Goal: Navigation & Orientation: Find specific page/section

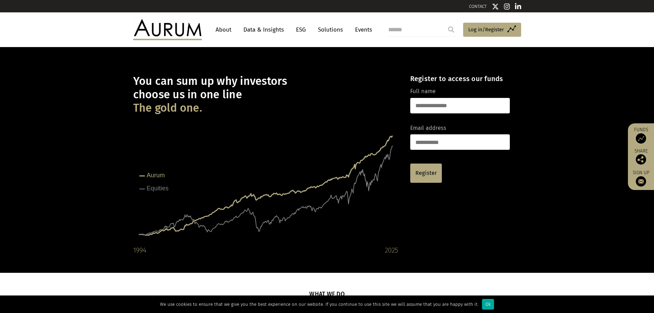
click at [230, 35] on link "About" at bounding box center [223, 29] width 23 height 13
click at [225, 32] on link "About" at bounding box center [223, 29] width 23 height 13
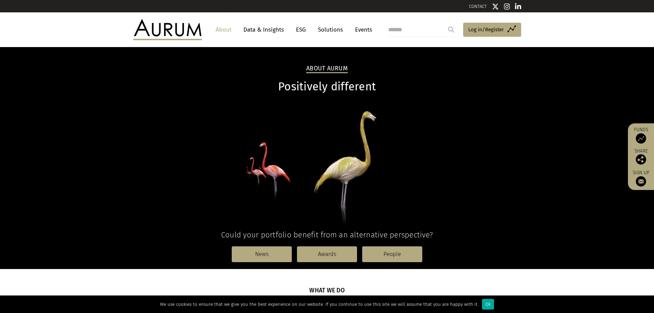
click at [367, 28] on link "Events" at bounding box center [361, 29] width 21 height 13
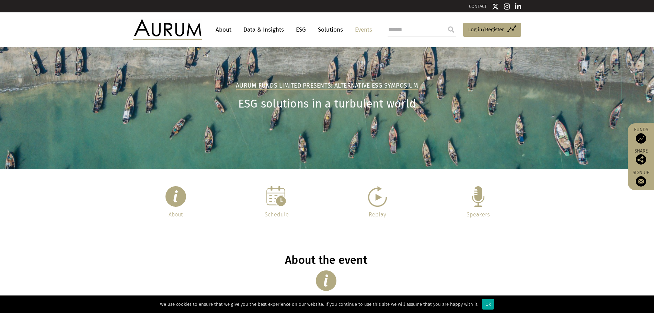
click at [330, 27] on link "Solutions" at bounding box center [330, 29] width 32 height 13
